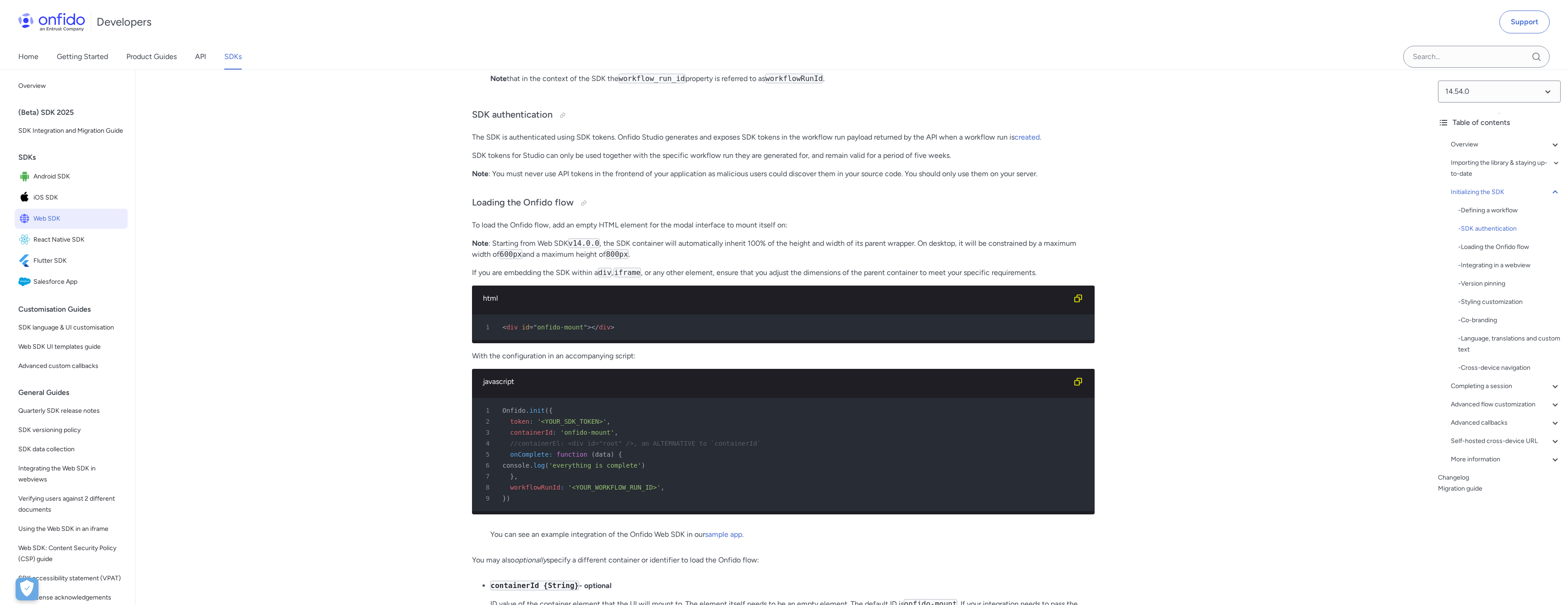
scroll to position [1978, 0]
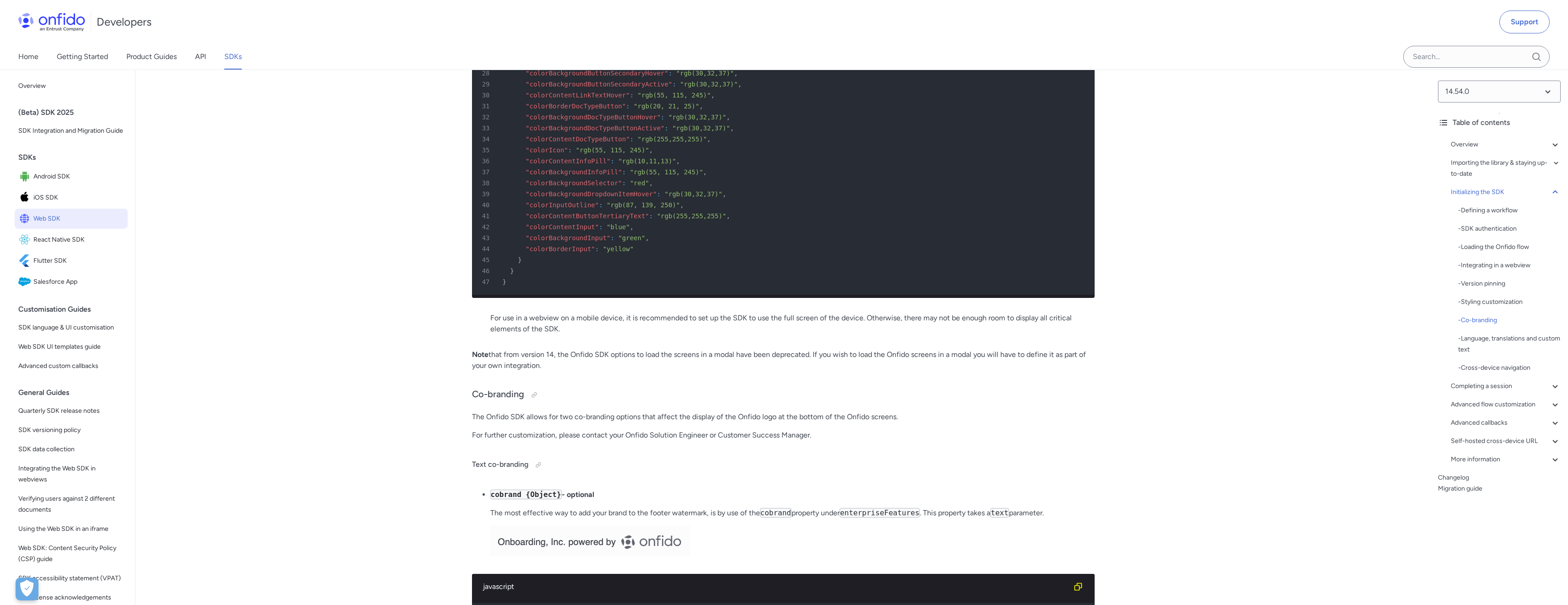
scroll to position [3645, 0]
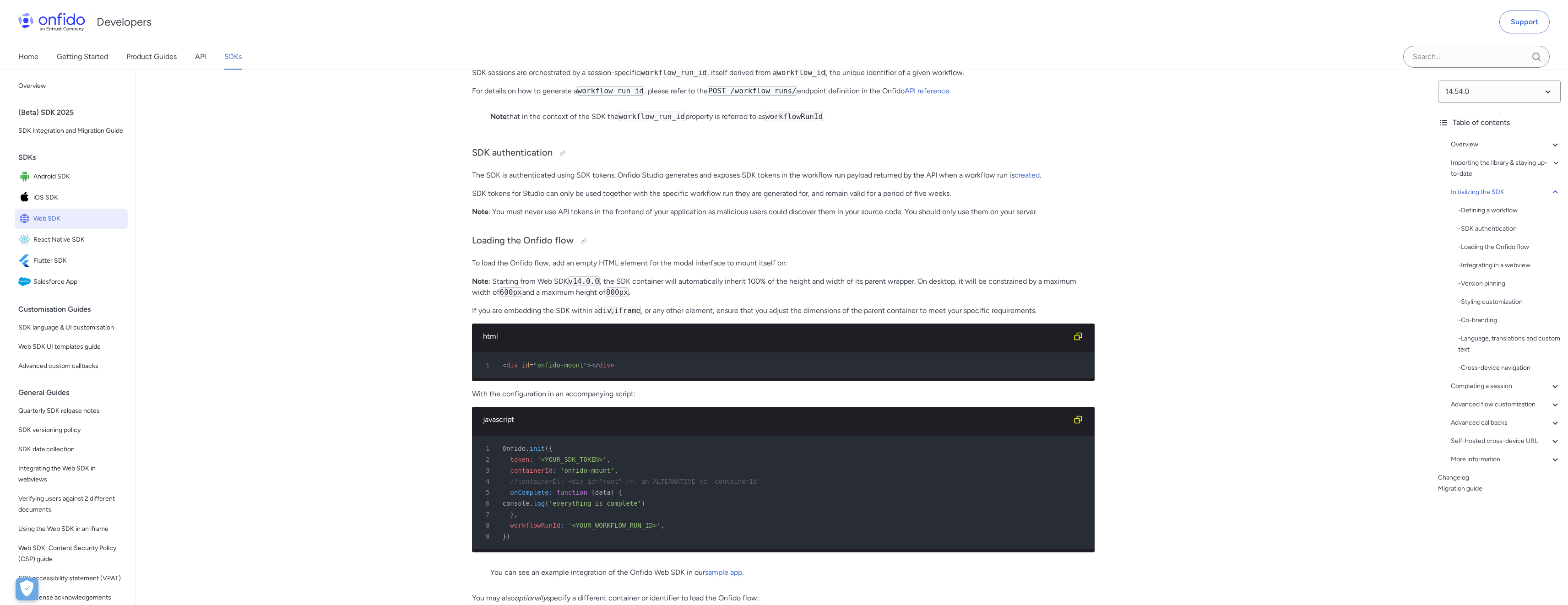
scroll to position [2187, 0]
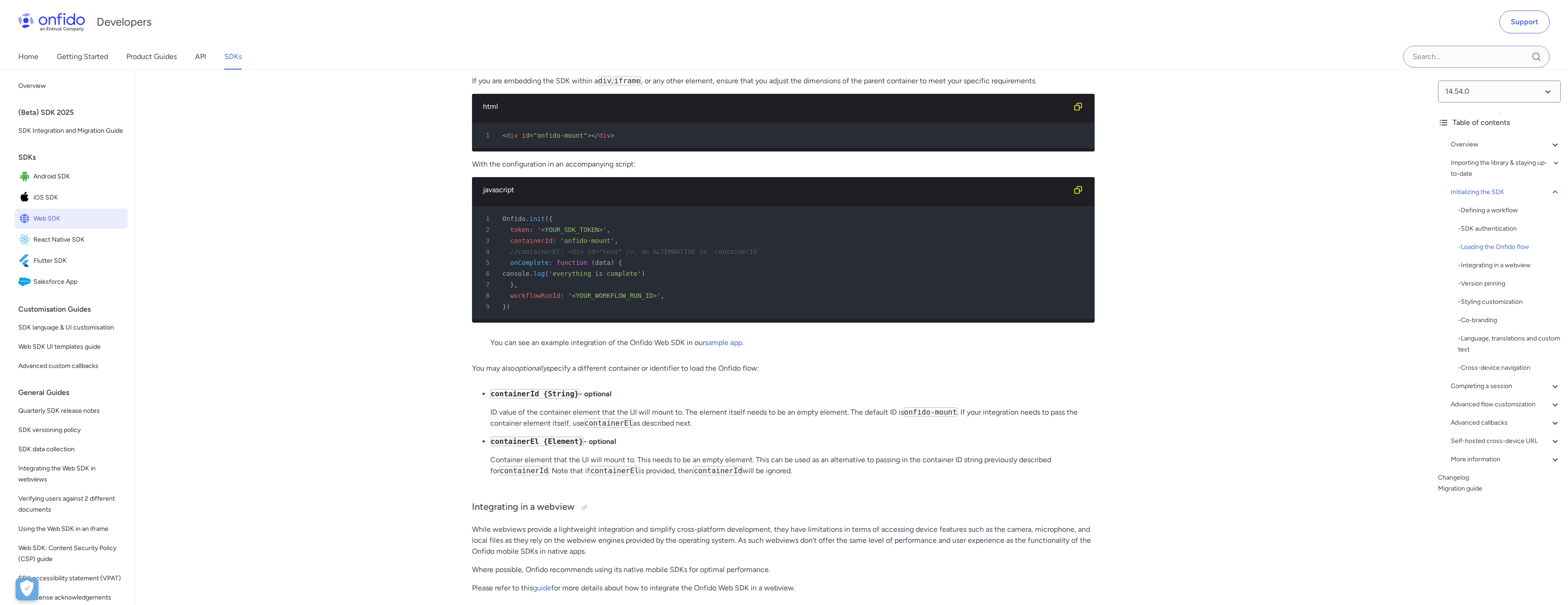
drag, startPoint x: 543, startPoint y: 229, endPoint x: 598, endPoint y: 228, distance: 55.0
click at [598, 228] on div "2 token : '<YOUR_SDK_TOKEN>' ," at bounding box center [779, 230] width 606 height 11
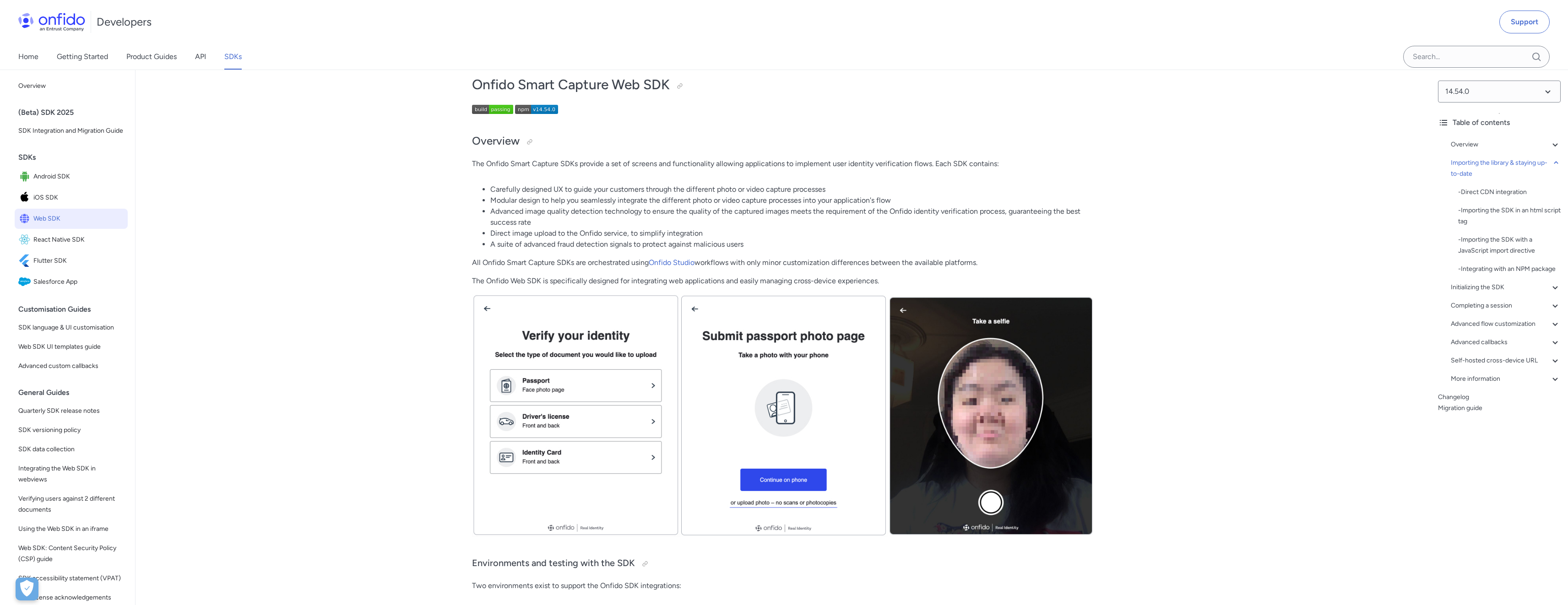
scroll to position [0, 0]
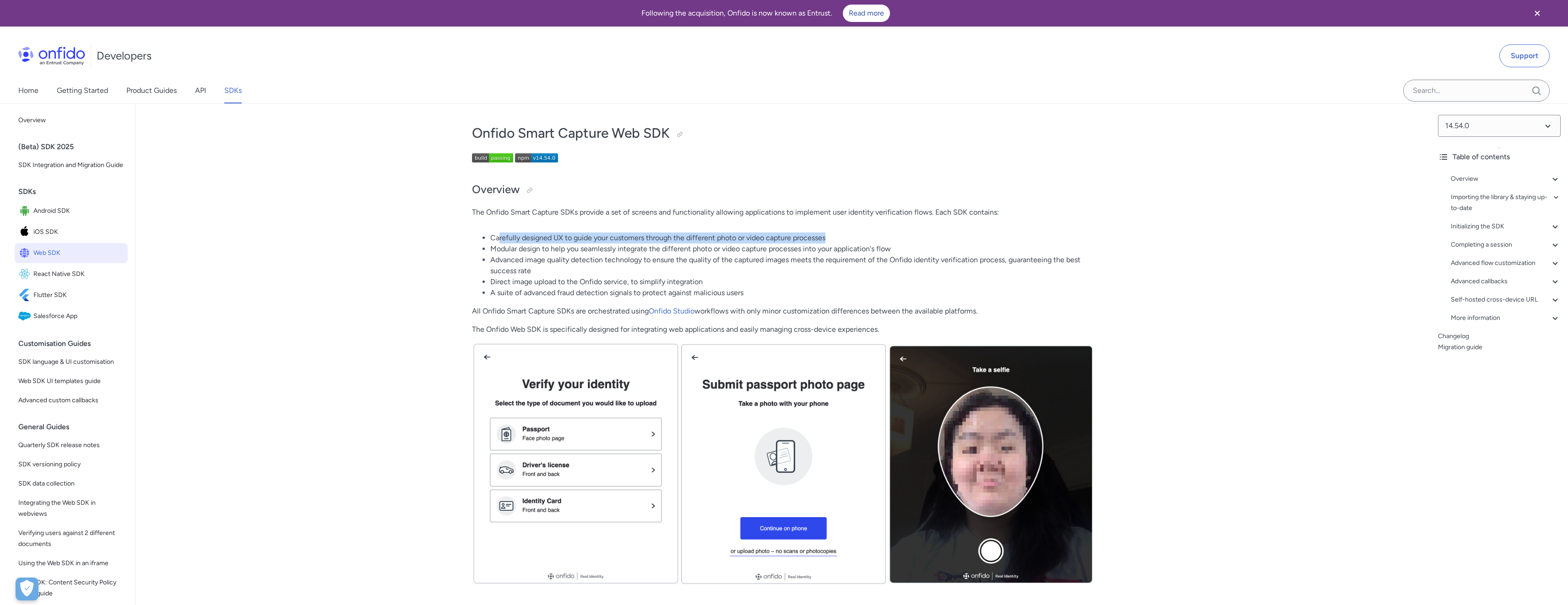
drag, startPoint x: 498, startPoint y: 235, endPoint x: 846, endPoint y: 239, distance: 348.0
click at [846, 239] on li "Carefully designed UX to guide your customers through the different photo or vi…" at bounding box center [793, 238] width 604 height 11
drag, startPoint x: 492, startPoint y: 248, endPoint x: 919, endPoint y: 247, distance: 427.0
click at [919, 247] on li "Modular design to help you seamlessly integrate the different photo or video ca…" at bounding box center [793, 249] width 604 height 11
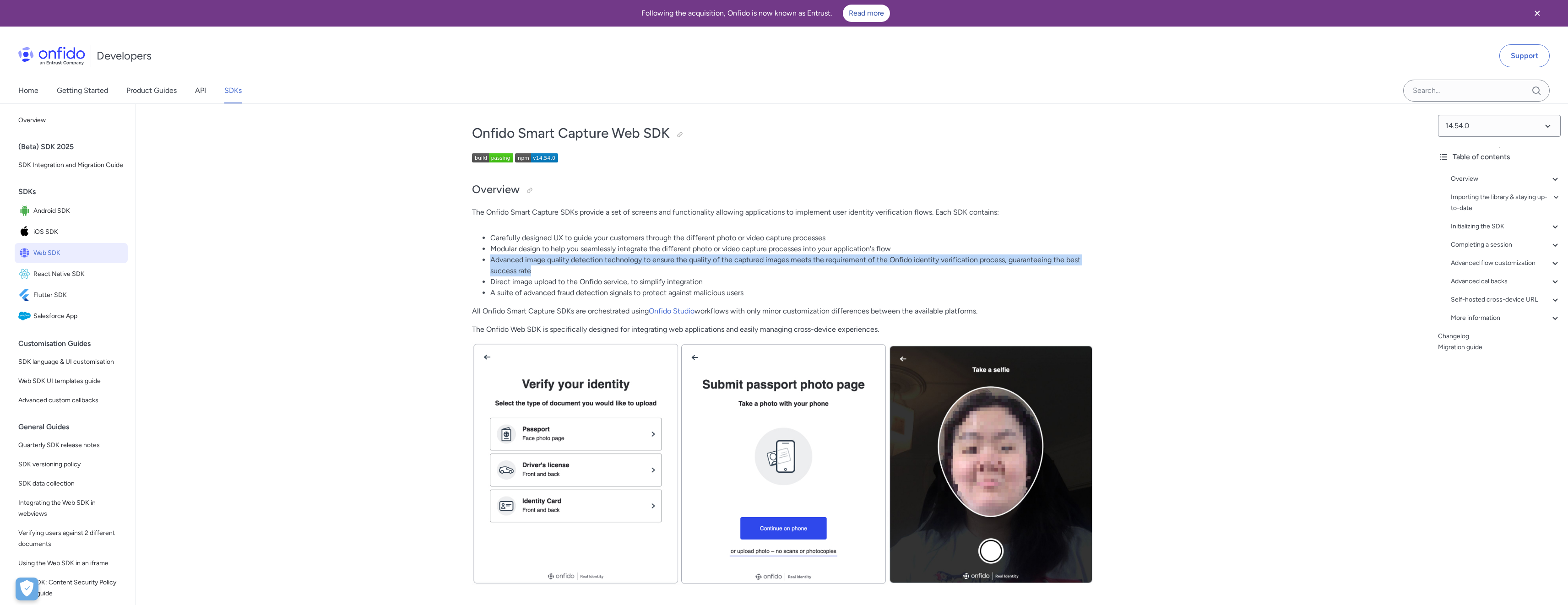
drag, startPoint x: 490, startPoint y: 259, endPoint x: 542, endPoint y: 268, distance: 52.8
click at [542, 268] on li "Advanced image quality detection technology to ensure the quality of the captur…" at bounding box center [793, 265] width 604 height 22
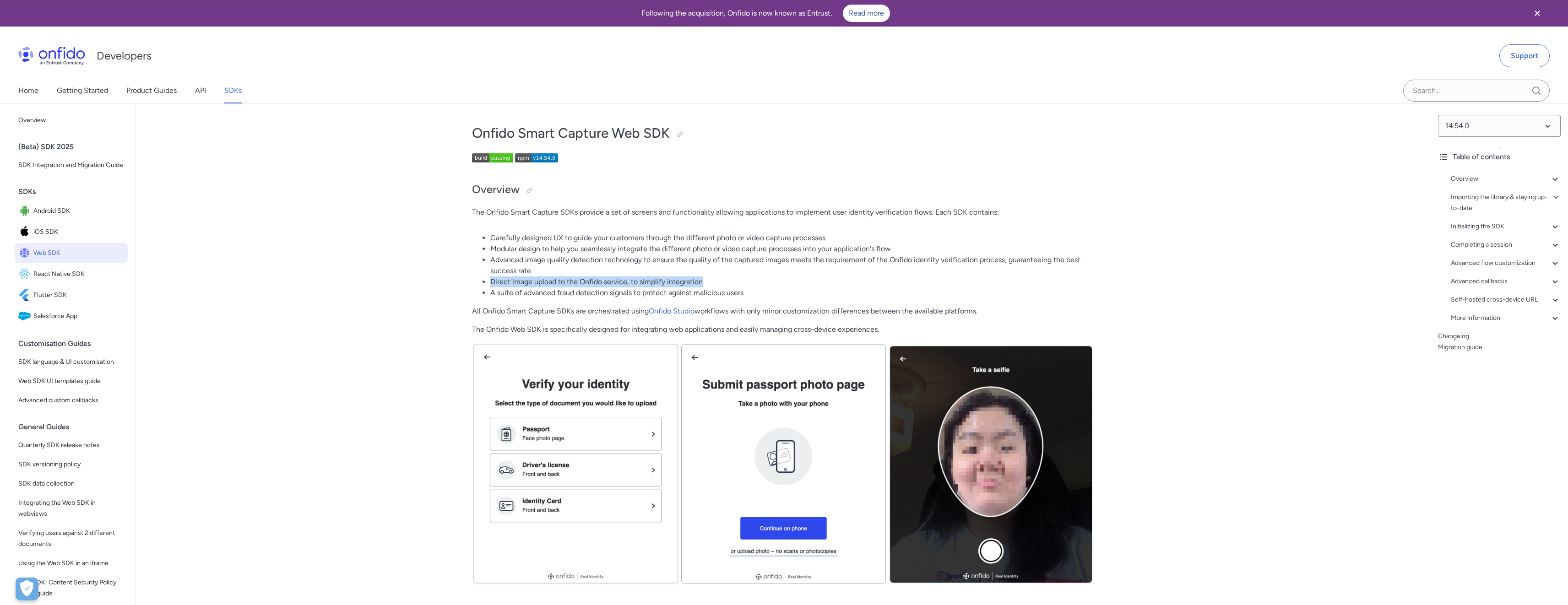
drag, startPoint x: 491, startPoint y: 283, endPoint x: 718, endPoint y: 278, distance: 227.1
click at [718, 278] on li "Direct image upload to the Onfido service, to simplify integration" at bounding box center [793, 282] width 604 height 11
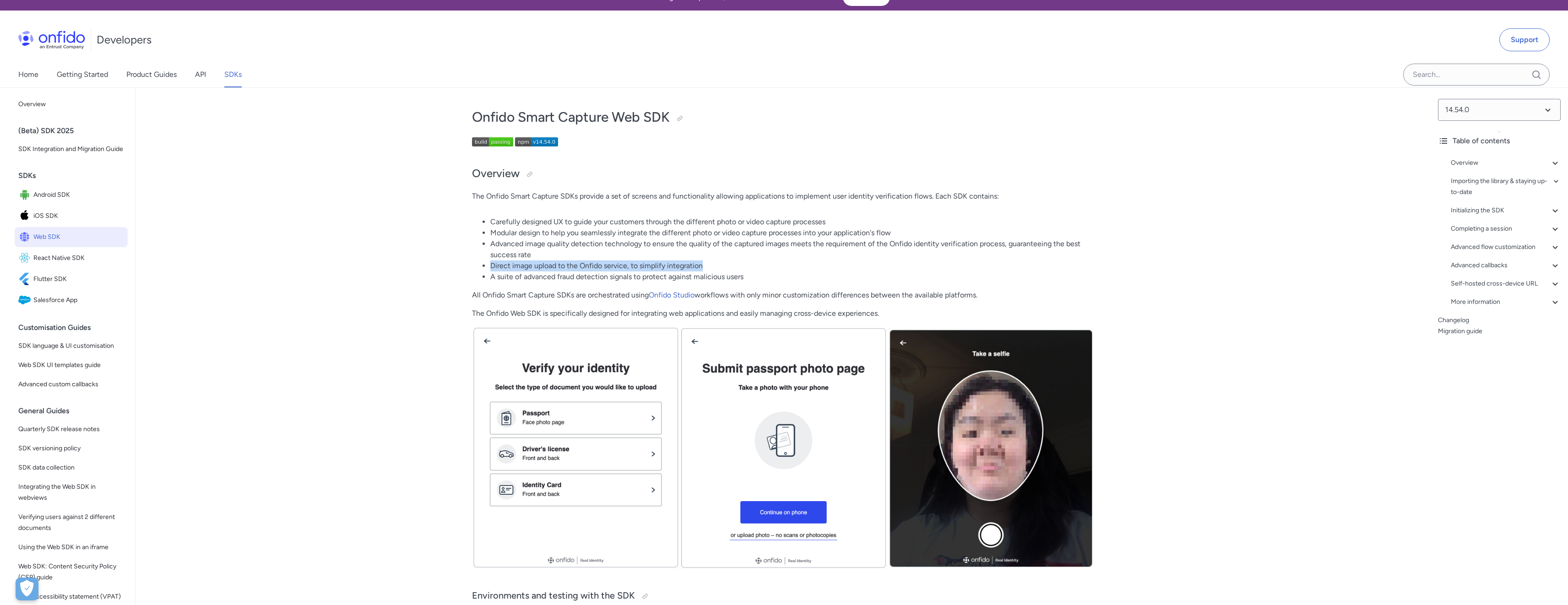
scroll to position [120, 0]
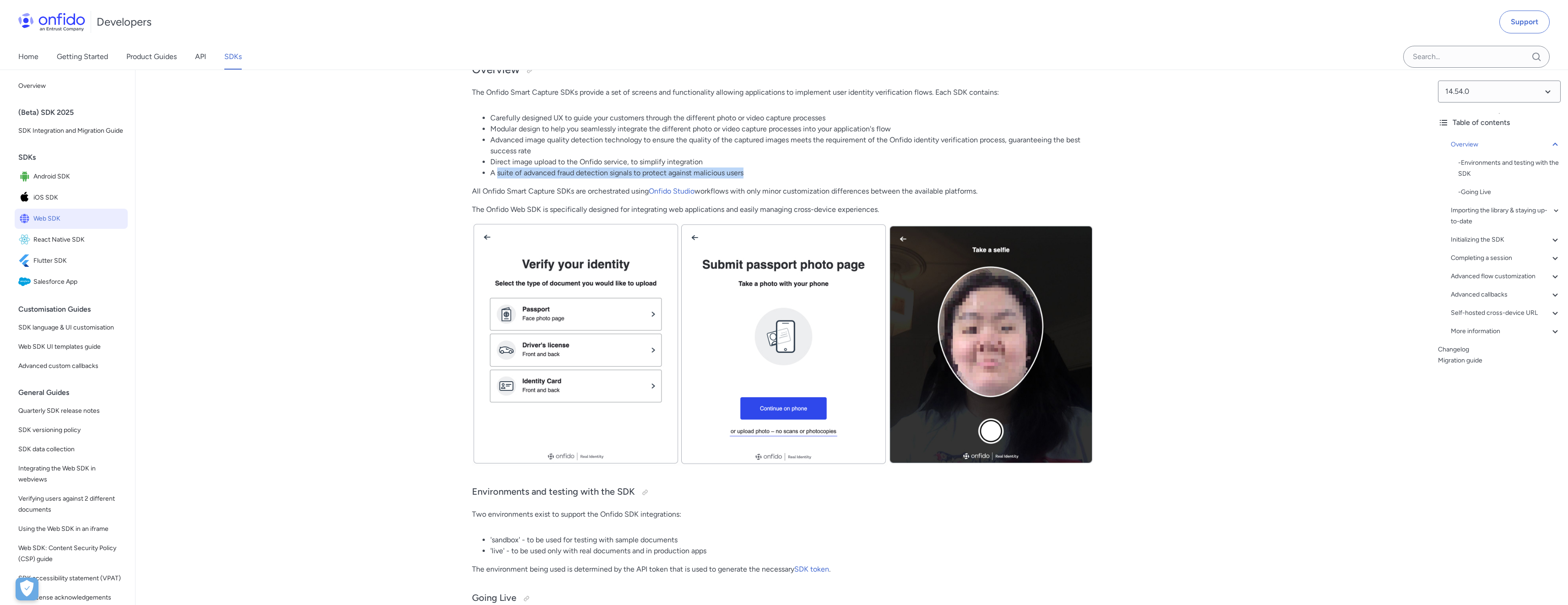
drag, startPoint x: 578, startPoint y: 176, endPoint x: 714, endPoint y: 180, distance: 136.1
click at [573, 295] on img at bounding box center [783, 344] width 623 height 243
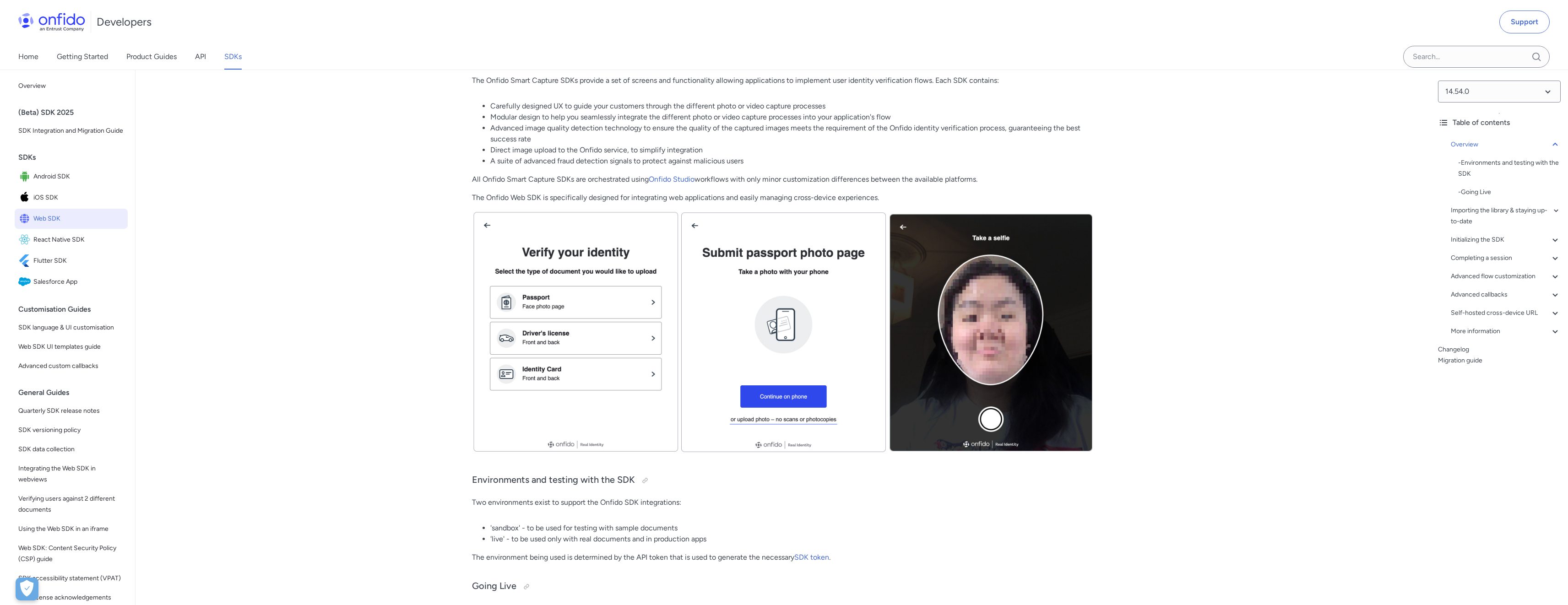
scroll to position [278, 0]
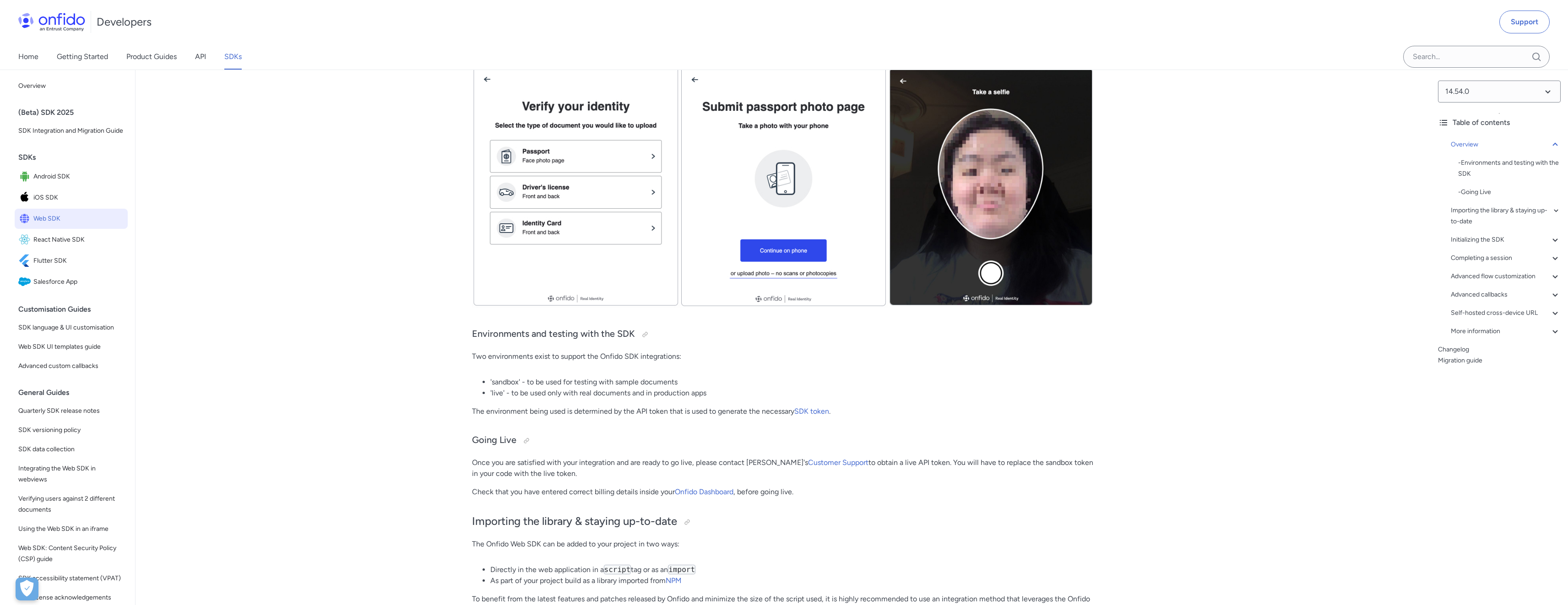
click at [20, 57] on link "Home" at bounding box center [28, 57] width 20 height 26
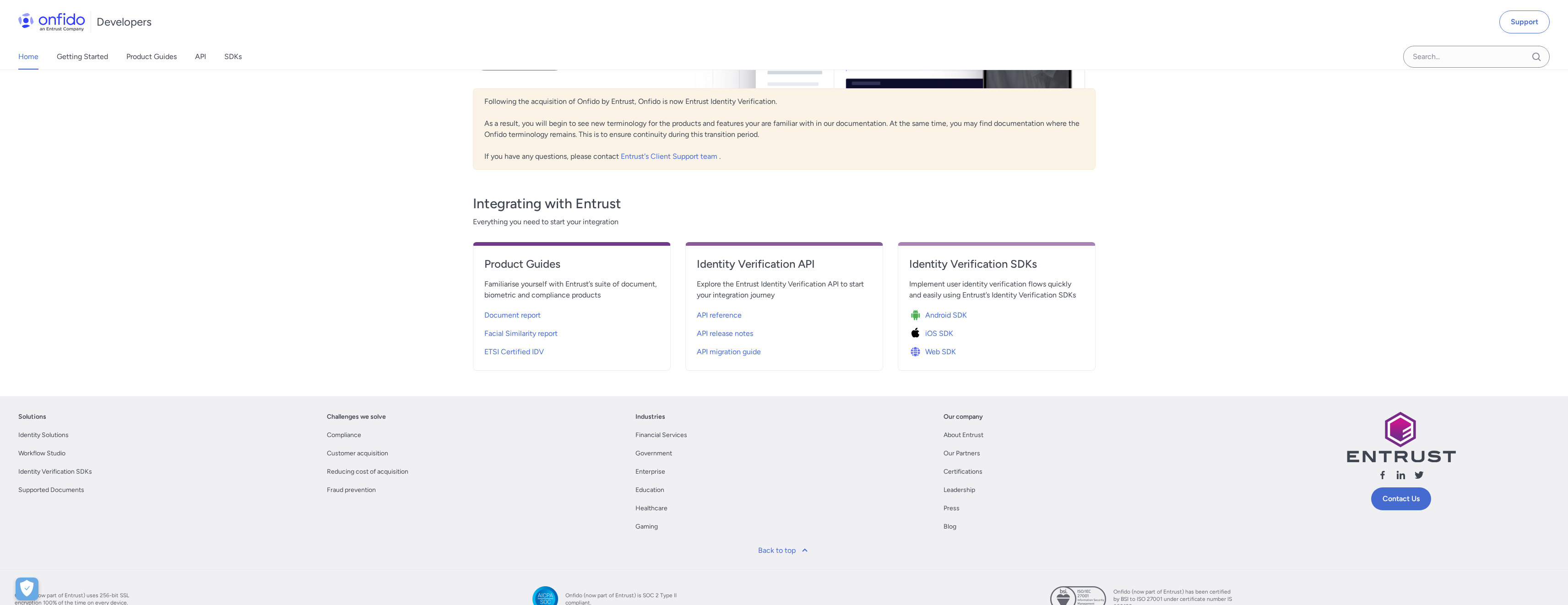
scroll to position [52, 0]
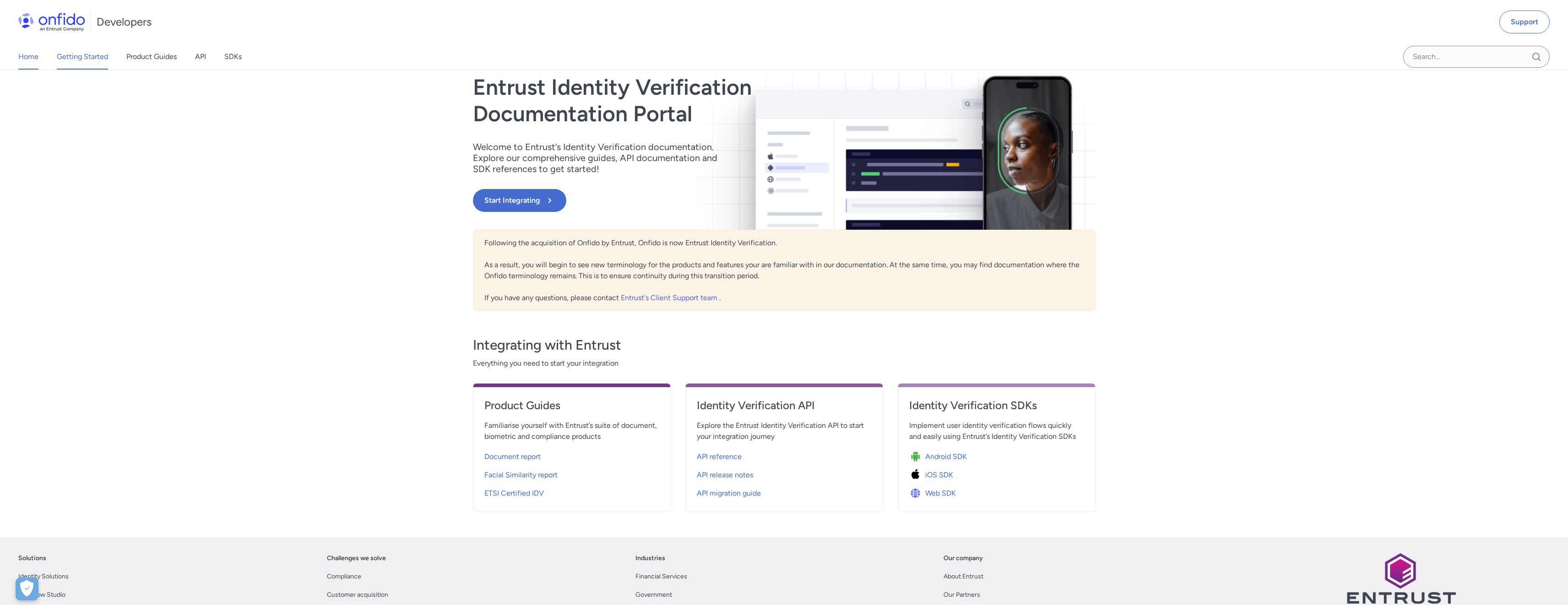
click at [97, 61] on link "Getting Started" at bounding box center [82, 57] width 51 height 26
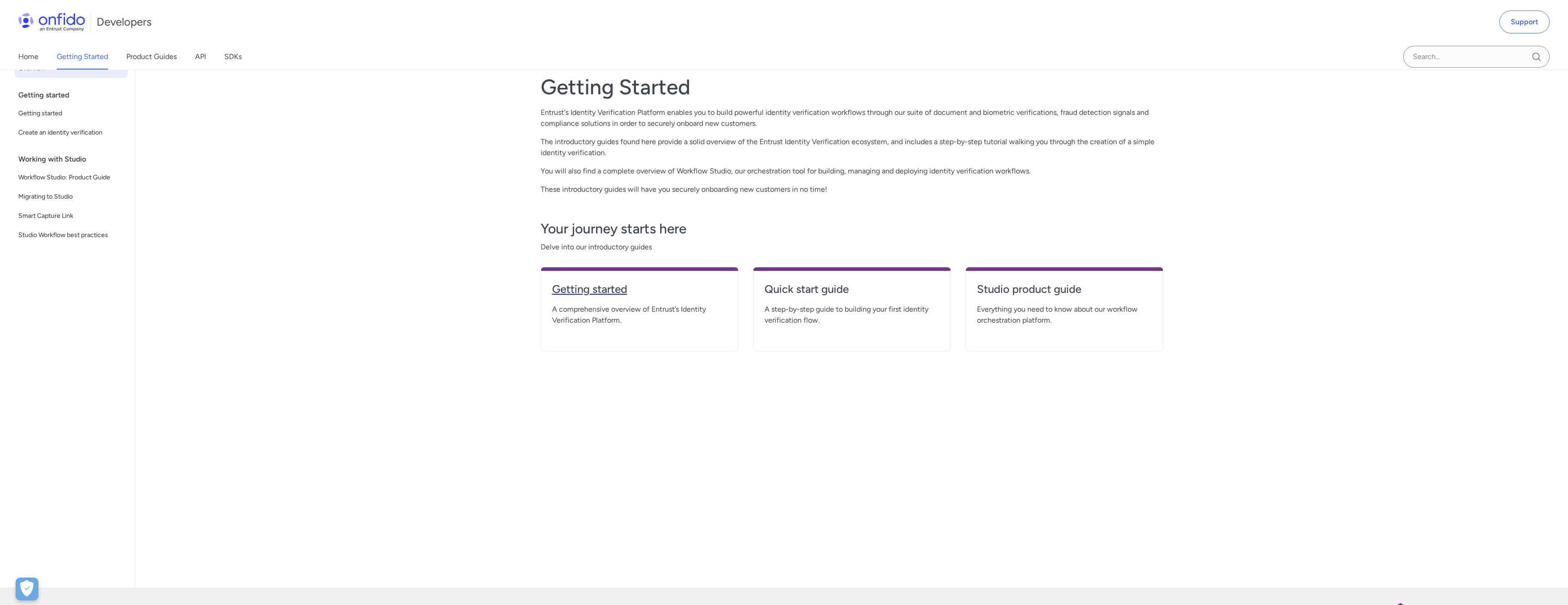
click at [659, 287] on h4 "Getting started" at bounding box center [639, 289] width 175 height 15
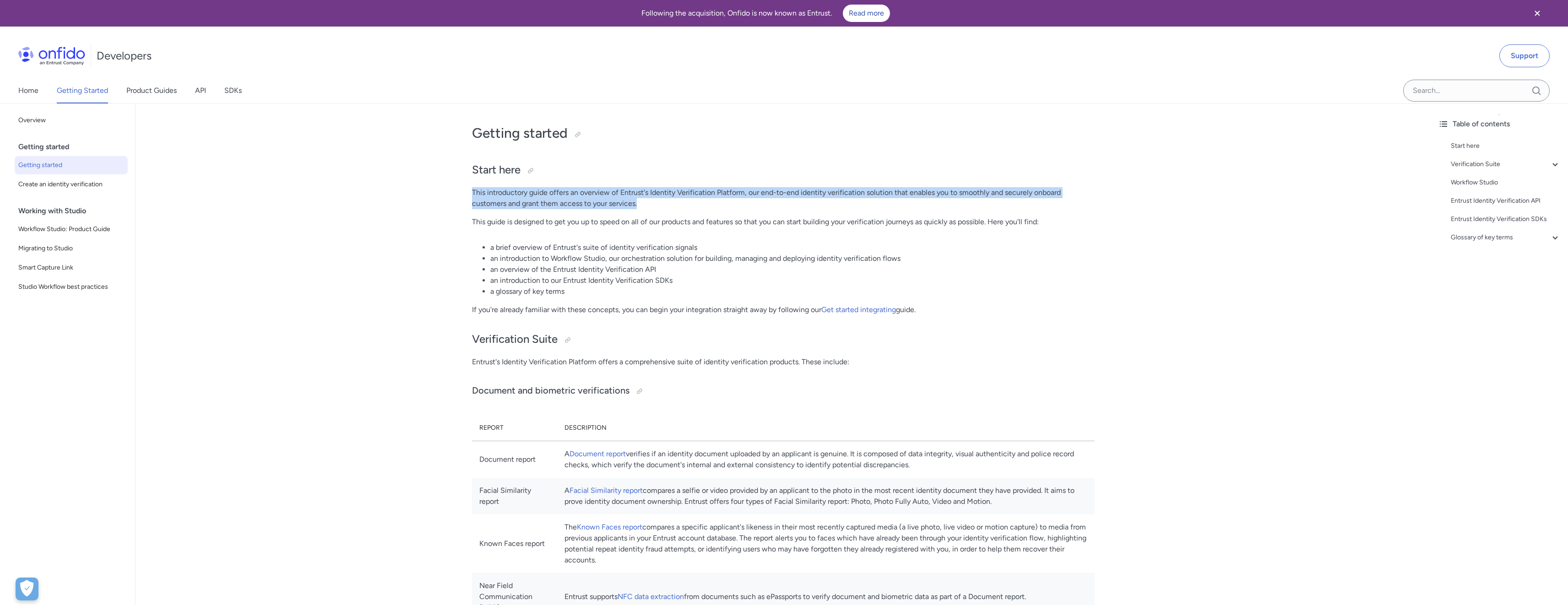
drag, startPoint x: 472, startPoint y: 191, endPoint x: 638, endPoint y: 200, distance: 166.2
click at [638, 200] on p "This introductory guide offers an overview of Entrust's Identity Verification P…" at bounding box center [783, 198] width 623 height 22
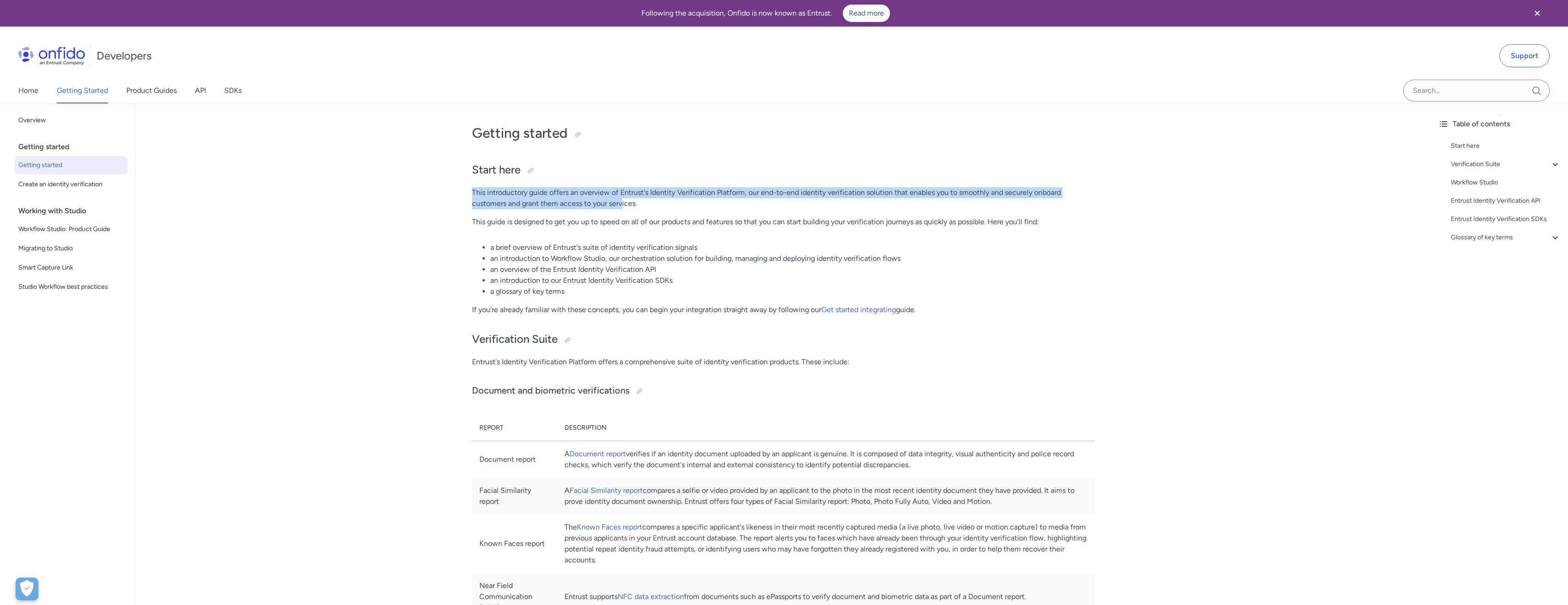
drag, startPoint x: 473, startPoint y: 191, endPoint x: 623, endPoint y: 198, distance: 150.2
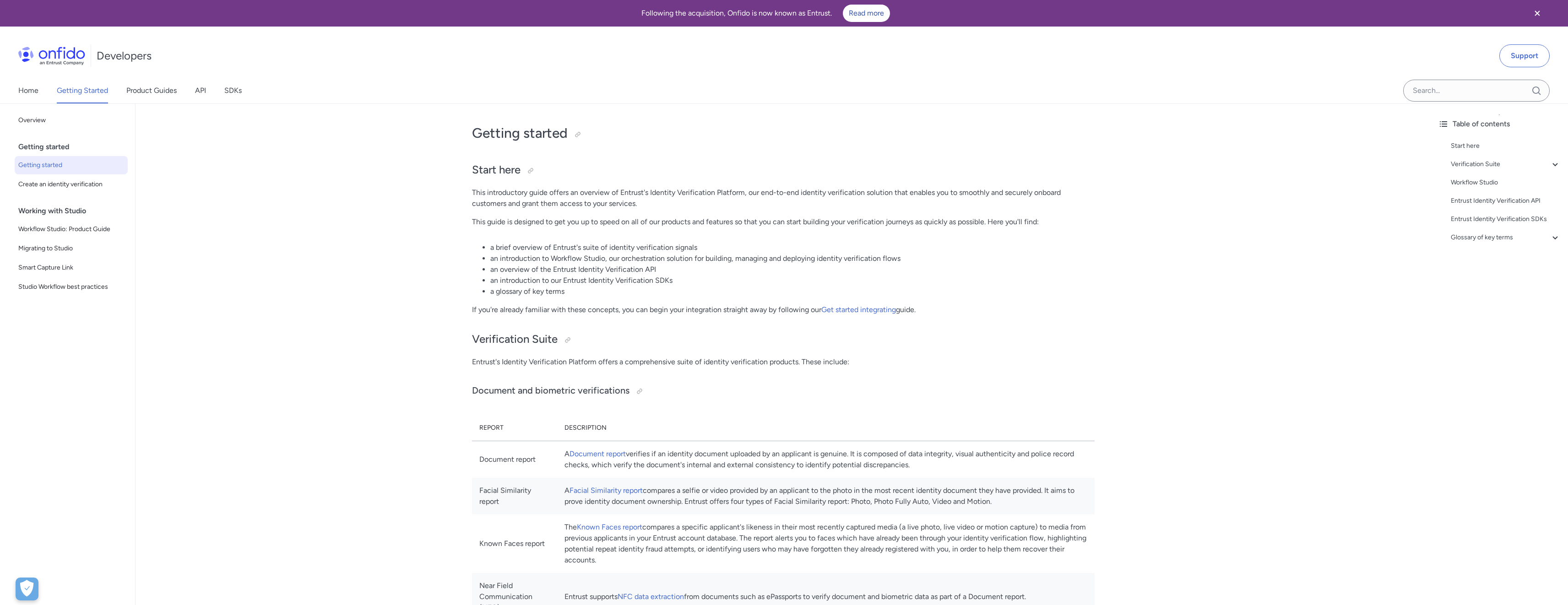
click at [625, 200] on p "This introductory guide offers an overview of Entrust's Identity Verification P…" at bounding box center [783, 198] width 623 height 22
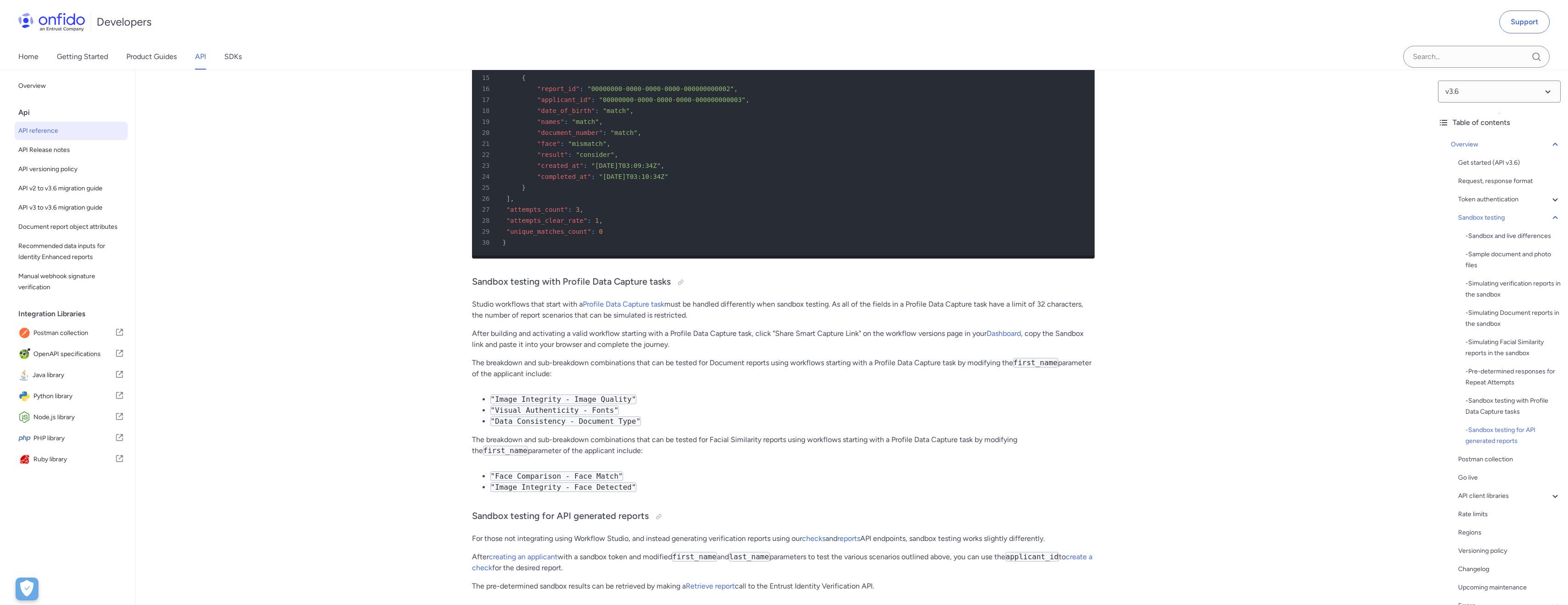
scroll to position [4998, 0]
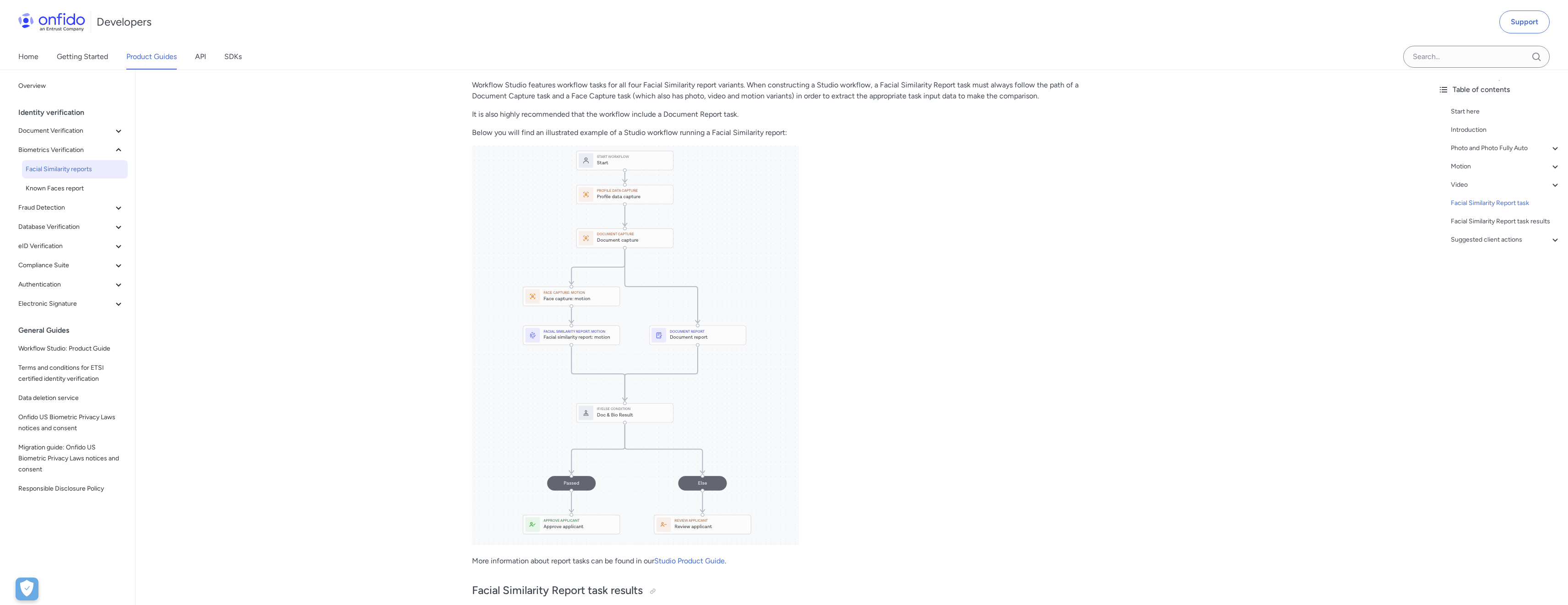
scroll to position [3660, 0]
